Goal: Task Accomplishment & Management: Use online tool/utility

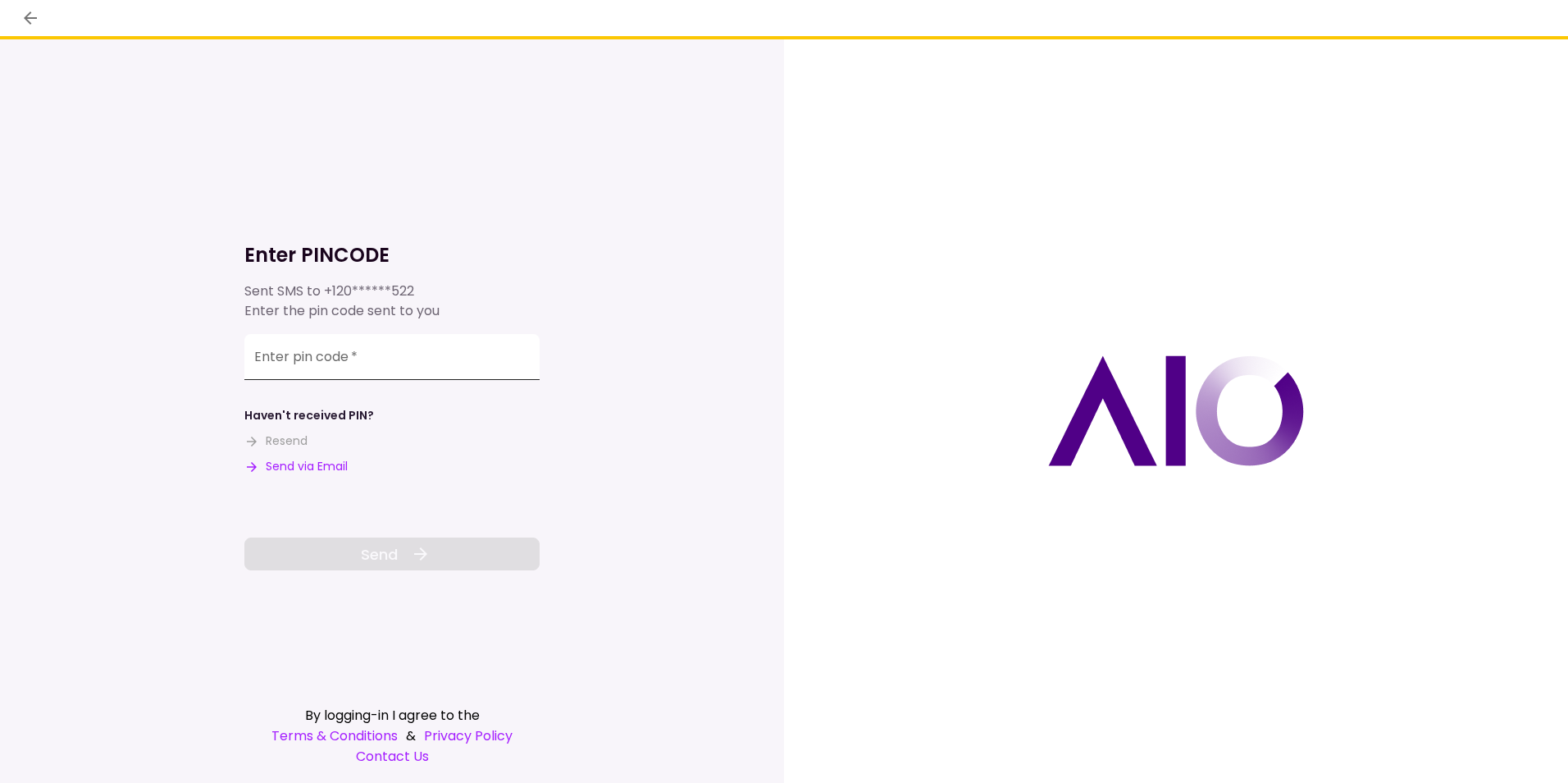
click at [301, 350] on div "Enter pin code   *" at bounding box center [392, 356] width 295 height 46
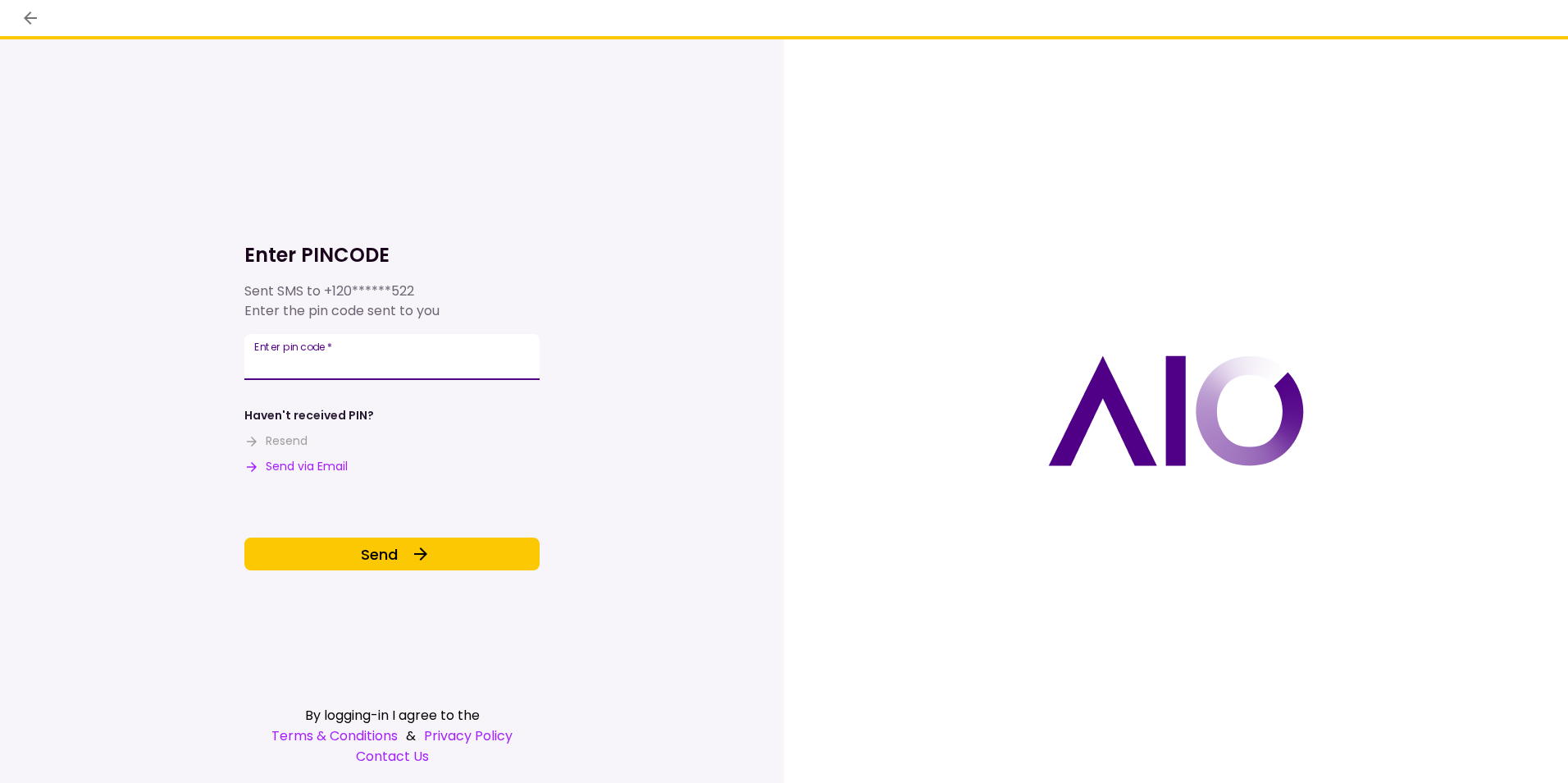
type input "******"
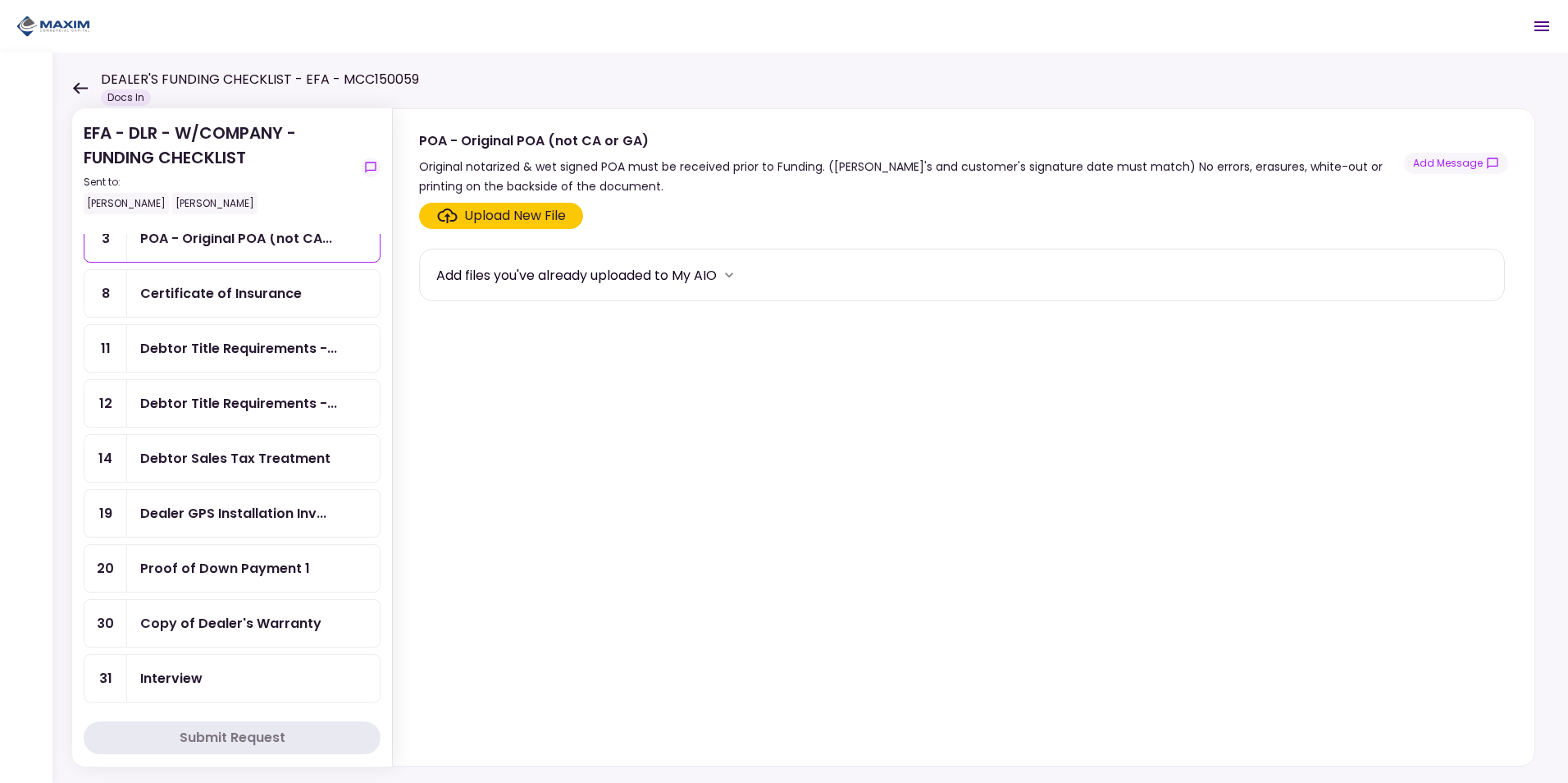
scroll to position [82, 0]
